Goal: Task Accomplishment & Management: Use online tool/utility

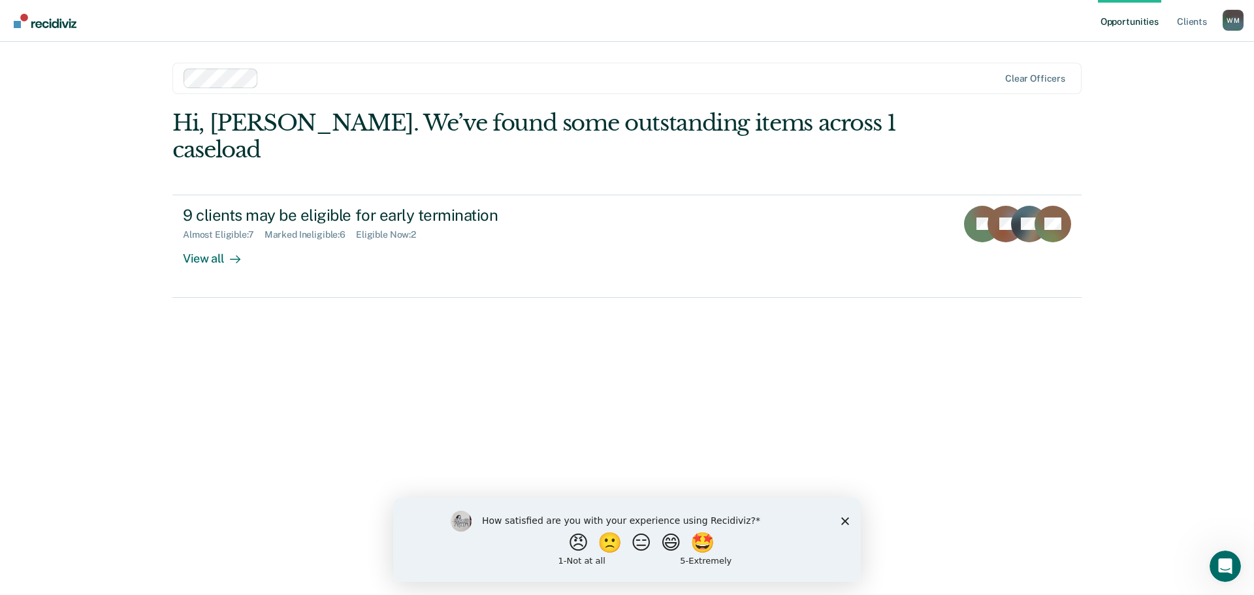
click at [852, 520] on div "How satisfied are you with your experience using Recidiviz? 😠 🙁 😑 😄 🤩 1 - Not a…" at bounding box center [627, 539] width 468 height 84
click at [847, 520] on icon "Close survey" at bounding box center [845, 521] width 8 height 8
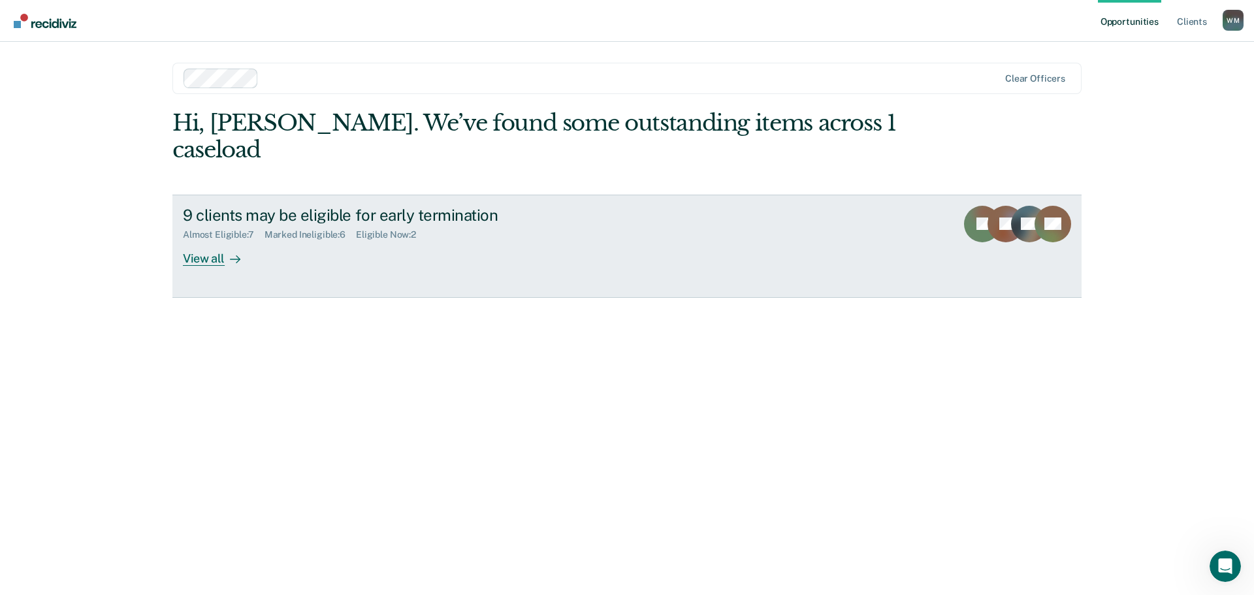
click at [213, 240] on div "View all" at bounding box center [219, 252] width 73 height 25
